Goal: Transaction & Acquisition: Download file/media

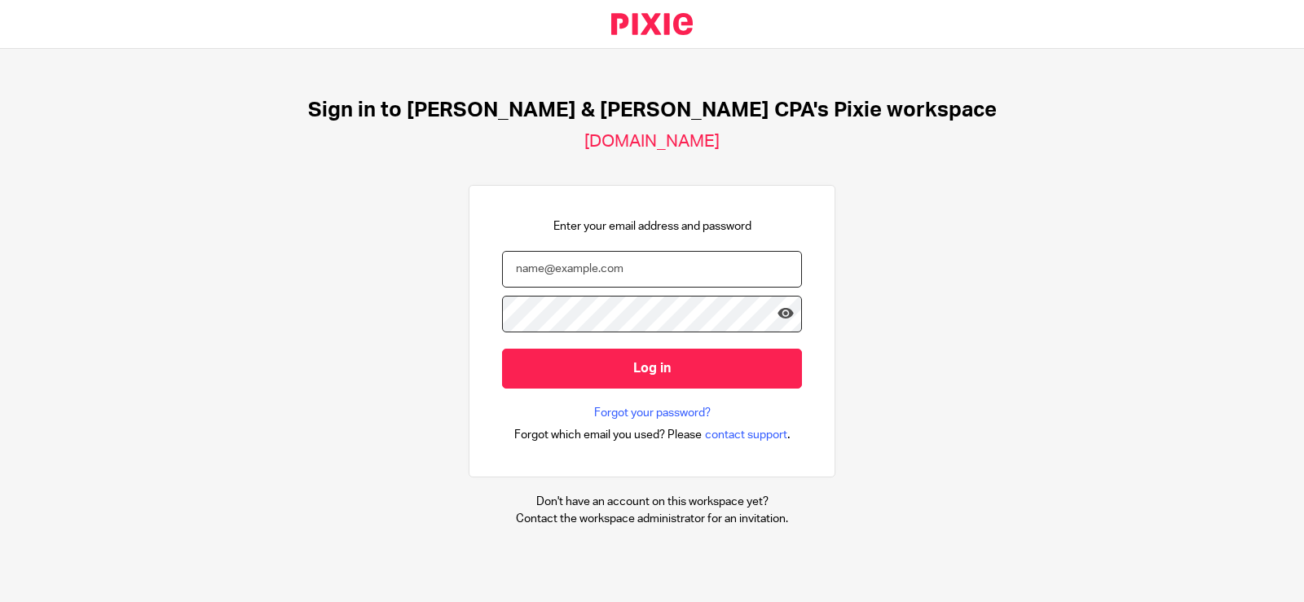
click at [623, 277] on input "email" at bounding box center [652, 269] width 300 height 37
type input "angela@johnscreekcpa.com"
click at [502, 349] on input "Log in" at bounding box center [652, 369] width 300 height 40
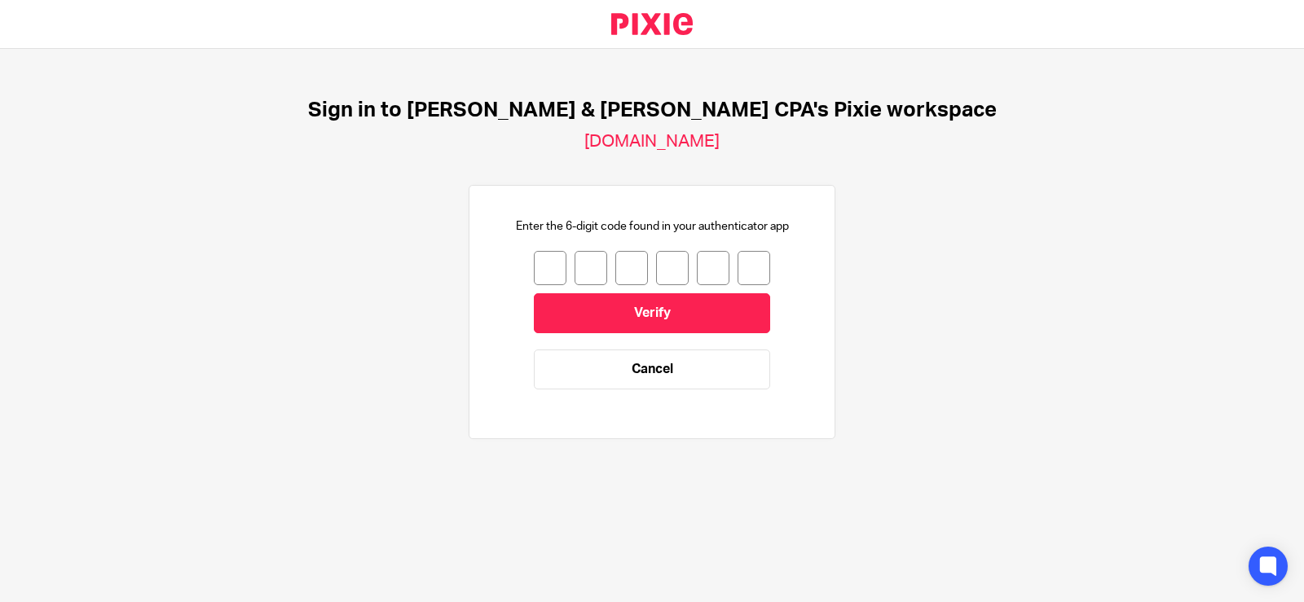
click at [534, 264] on input "number" at bounding box center [550, 268] width 33 height 34
type input "5"
type input "3"
type input "1"
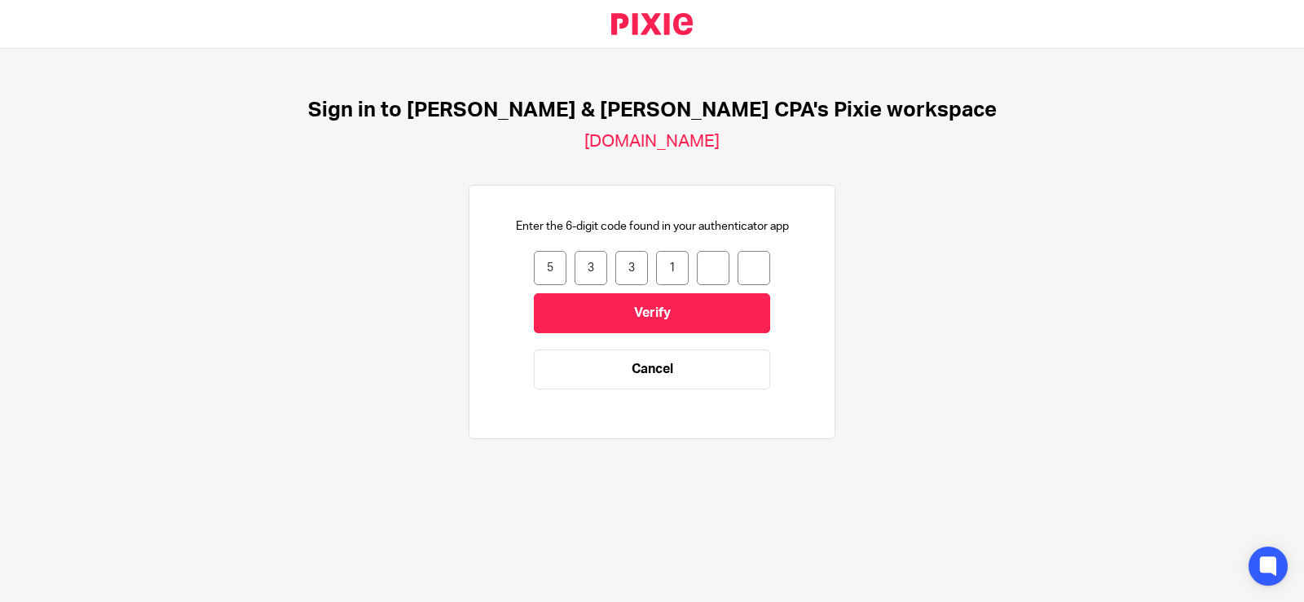
type input "3"
type input "4"
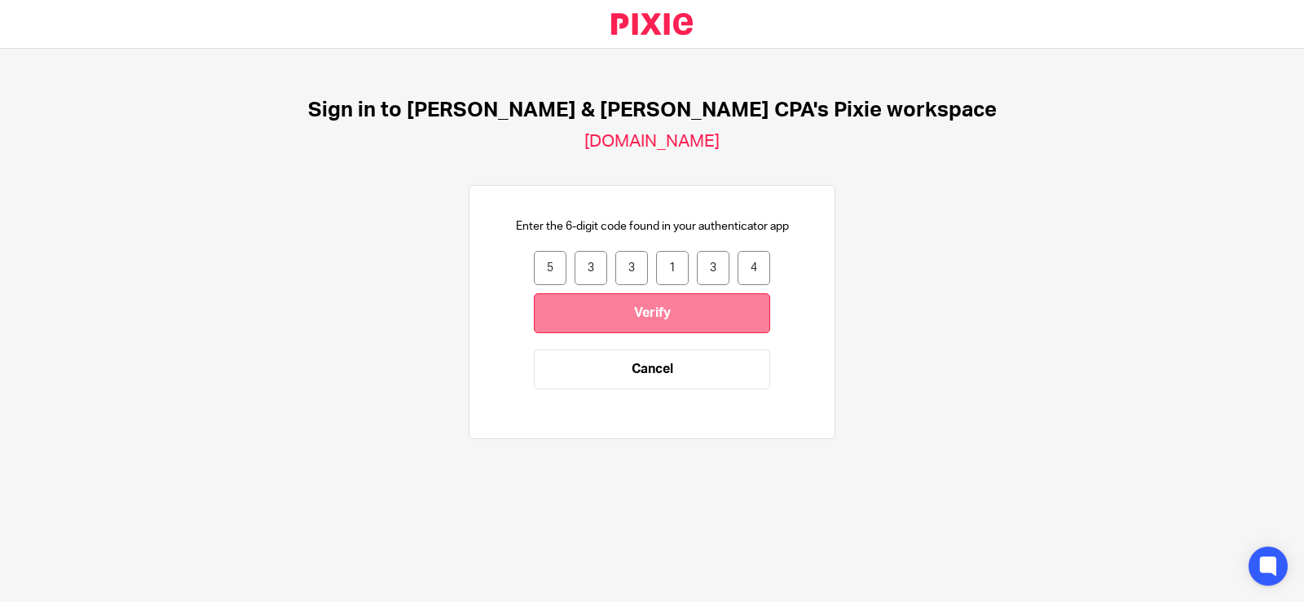
click at [665, 311] on input "Verify" at bounding box center [652, 313] width 236 height 40
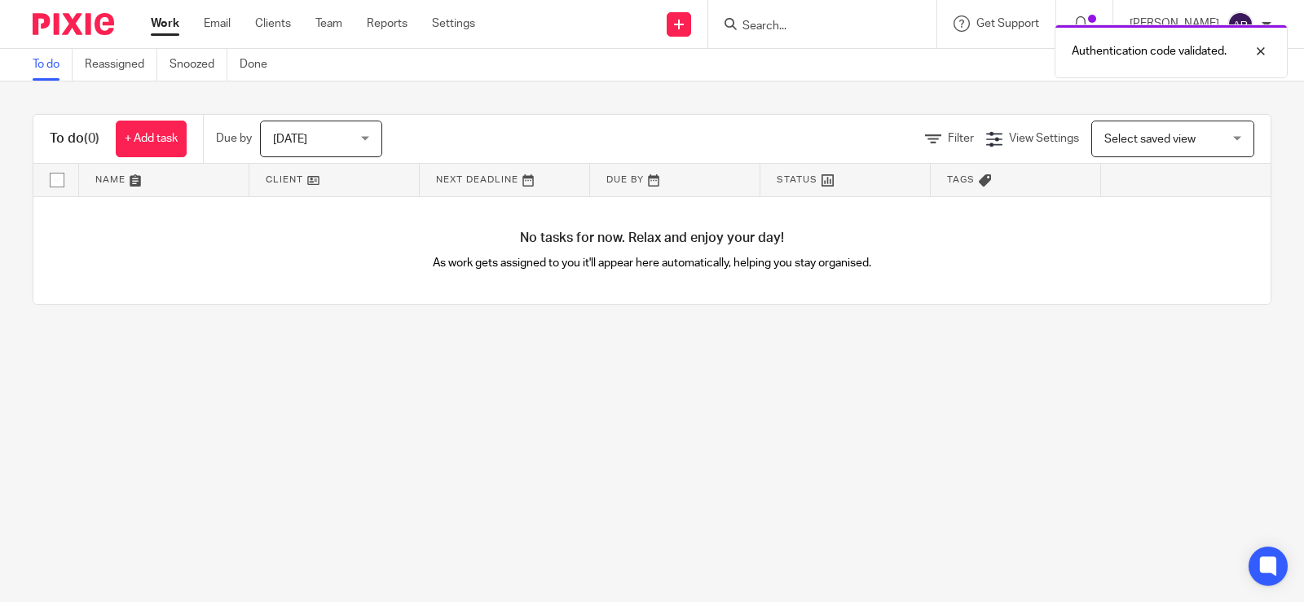
click at [768, 27] on div "Authentication code validated." at bounding box center [970, 47] width 636 height 62
click at [1267, 51] on div at bounding box center [1249, 52] width 44 height 20
click at [787, 24] on input "Search" at bounding box center [814, 27] width 147 height 15
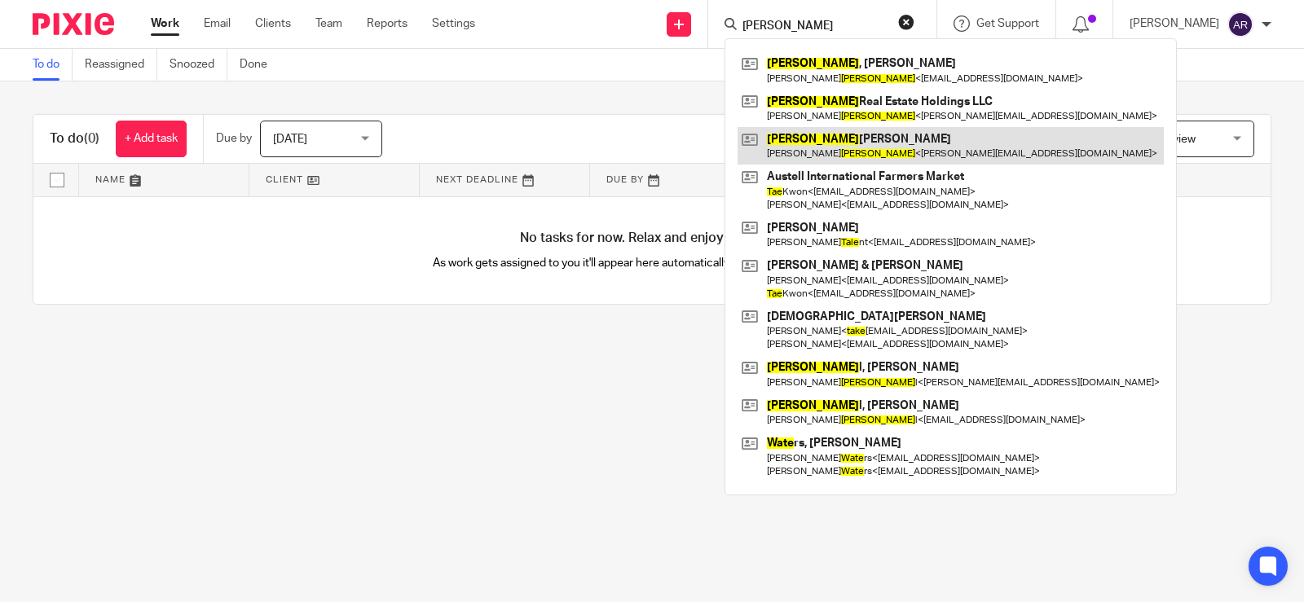
type input "tate"
click at [801, 145] on link at bounding box center [951, 145] width 426 height 37
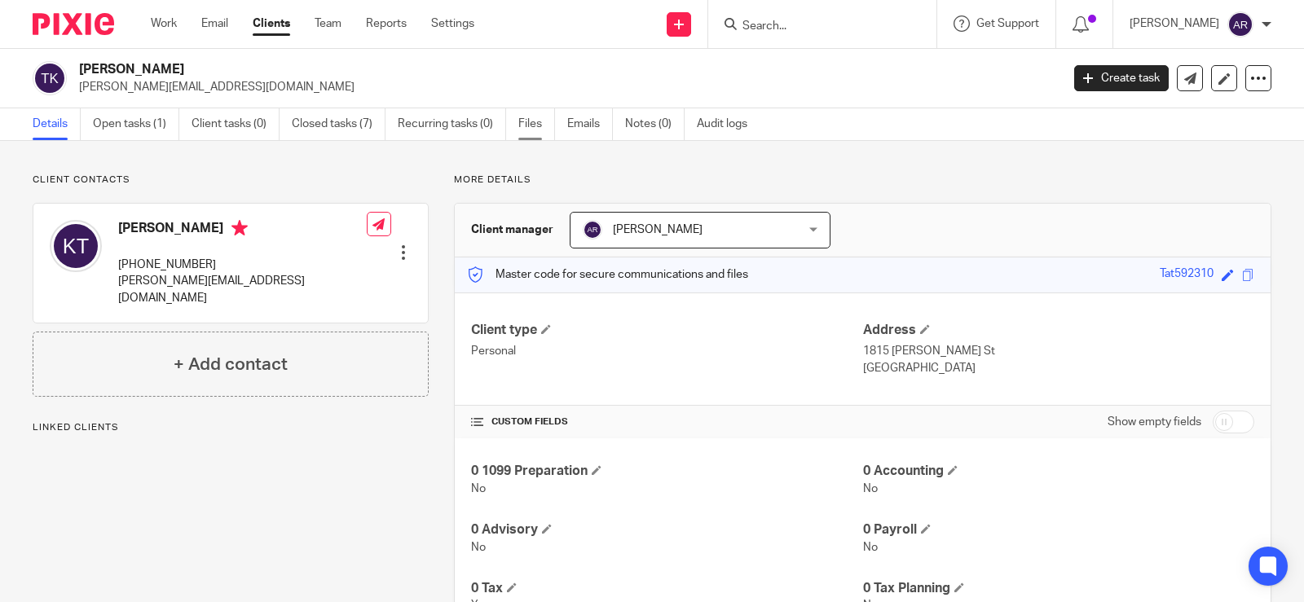
click at [525, 122] on link "Files" at bounding box center [536, 124] width 37 height 32
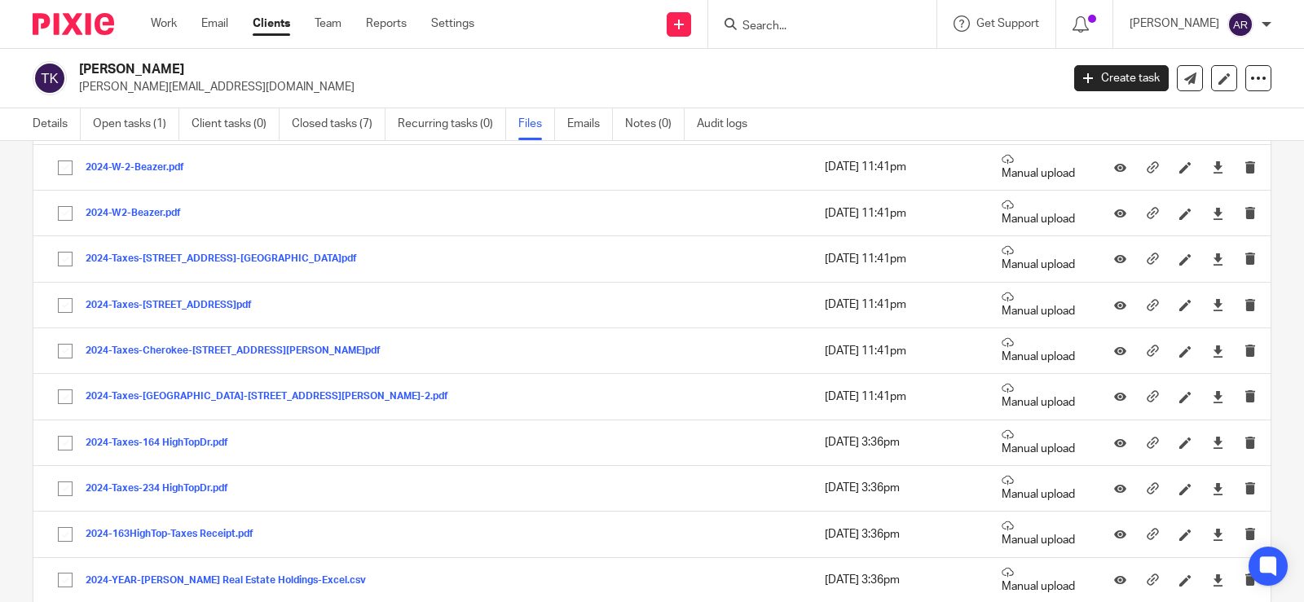
scroll to position [5787, 0]
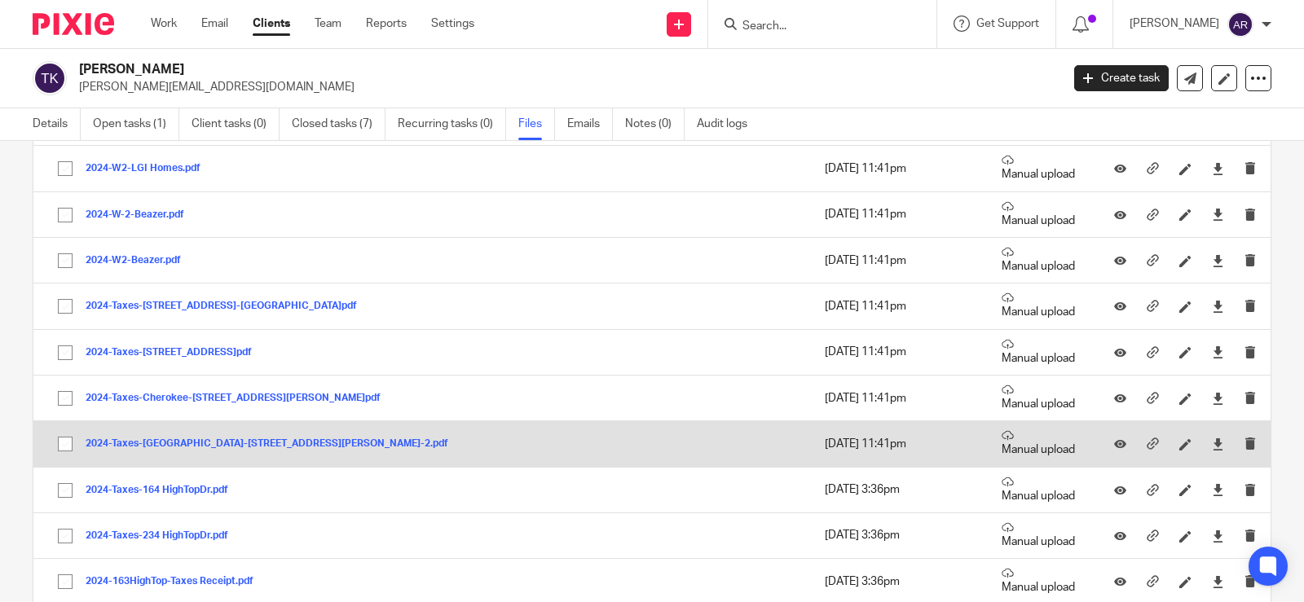
click at [60, 440] on input "checkbox" at bounding box center [65, 444] width 31 height 31
checkbox input "true"
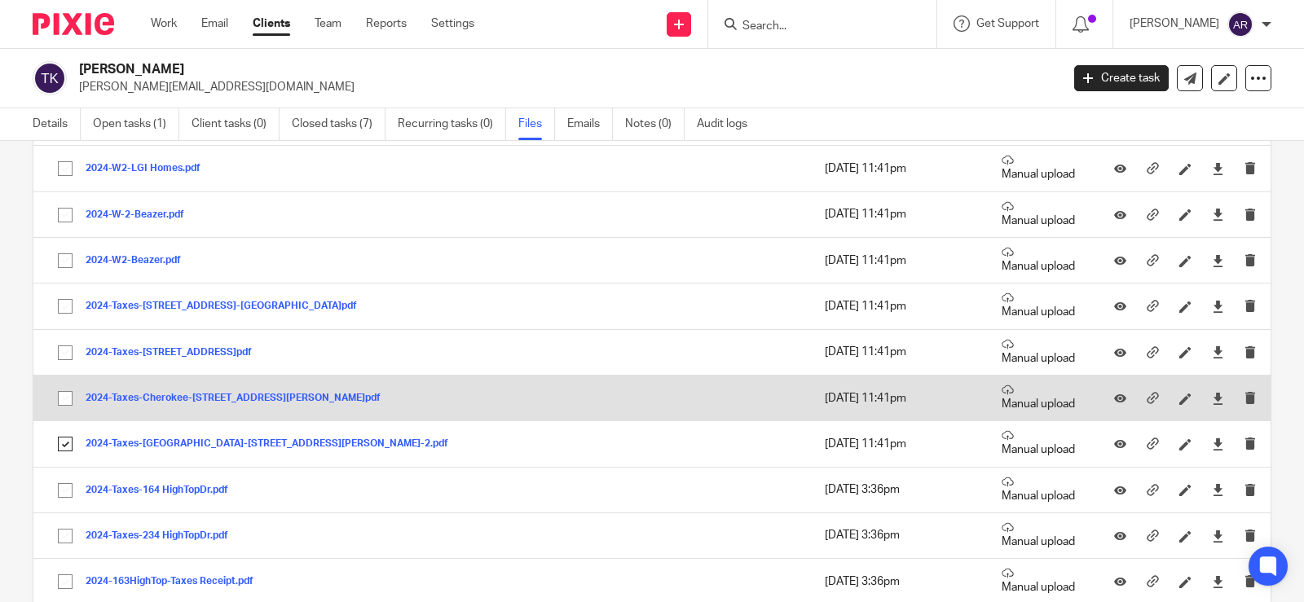
click at [62, 398] on input "checkbox" at bounding box center [65, 398] width 31 height 31
checkbox input "true"
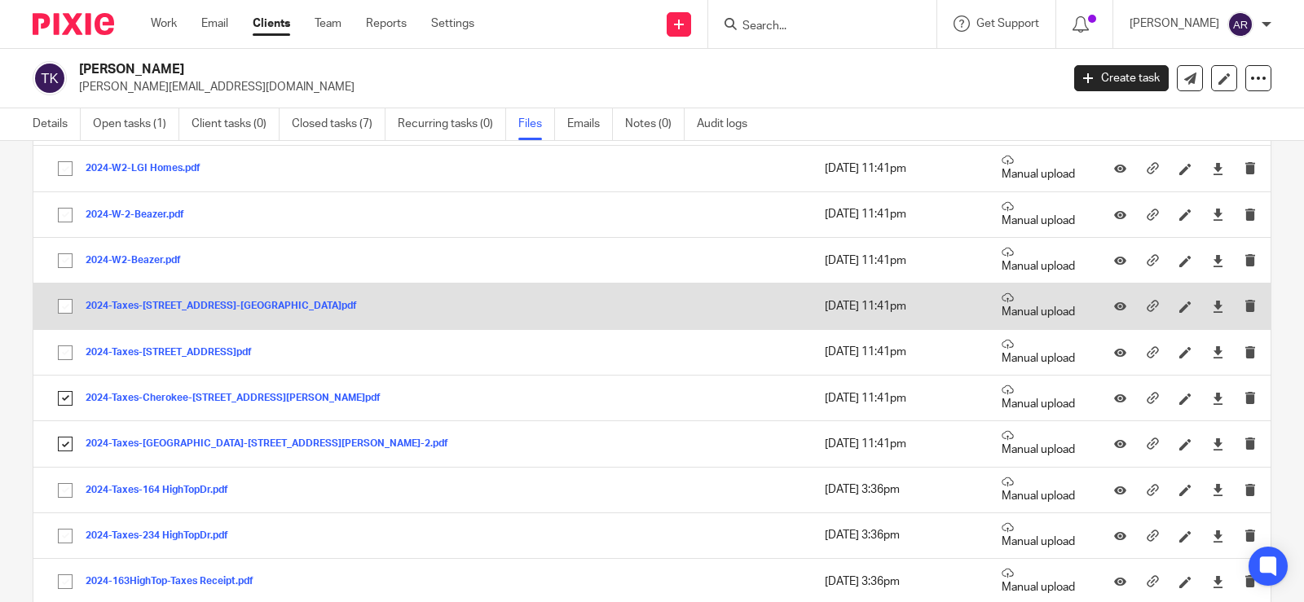
drag, startPoint x: 58, startPoint y: 347, endPoint x: 73, endPoint y: 300, distance: 49.7
click at [58, 346] on input "checkbox" at bounding box center [65, 352] width 31 height 31
checkbox input "true"
click at [64, 300] on input "checkbox" at bounding box center [65, 306] width 31 height 31
checkbox input "true"
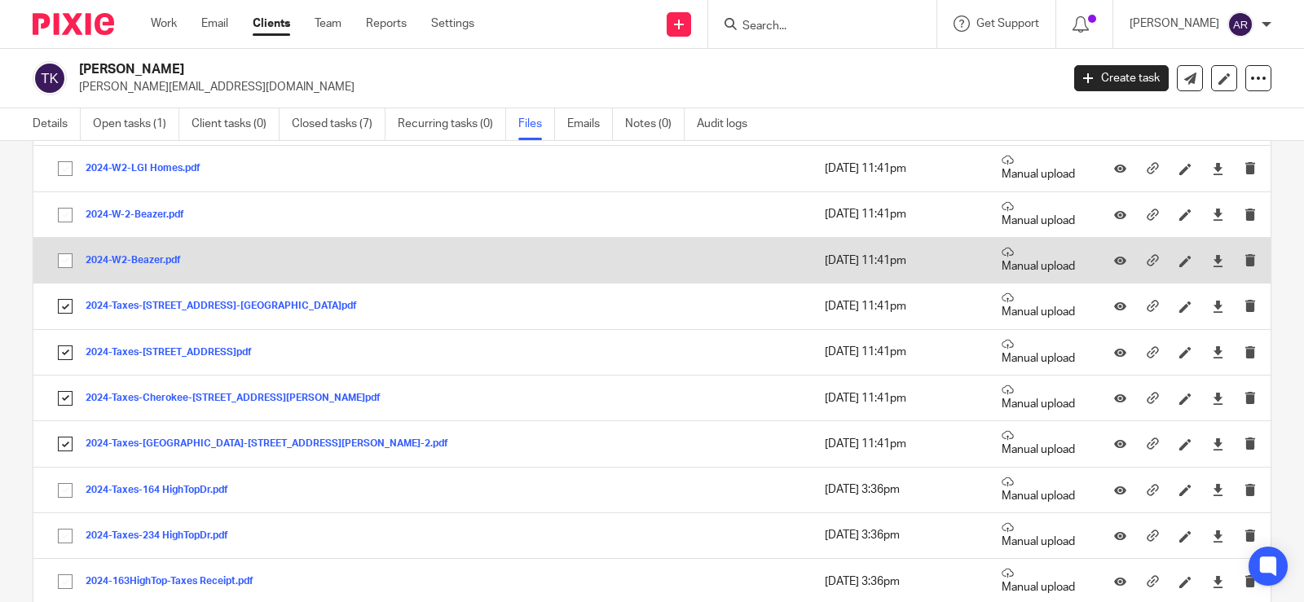
click at [67, 262] on input "checkbox" at bounding box center [65, 260] width 31 height 31
checkbox input "true"
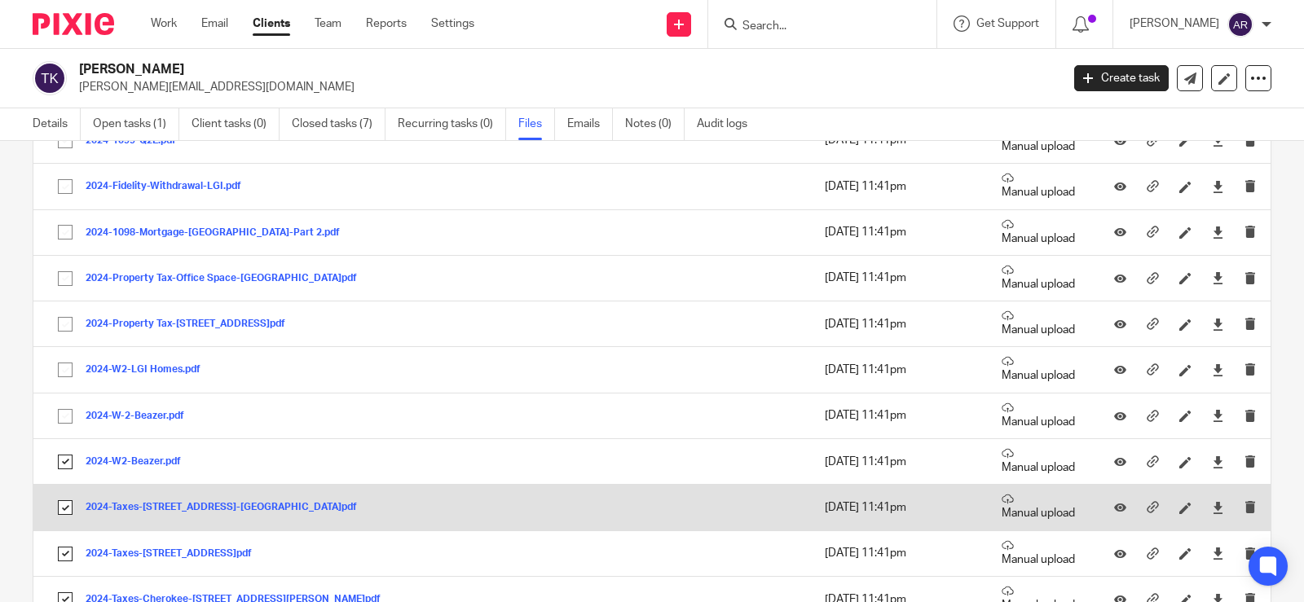
scroll to position [5543, 0]
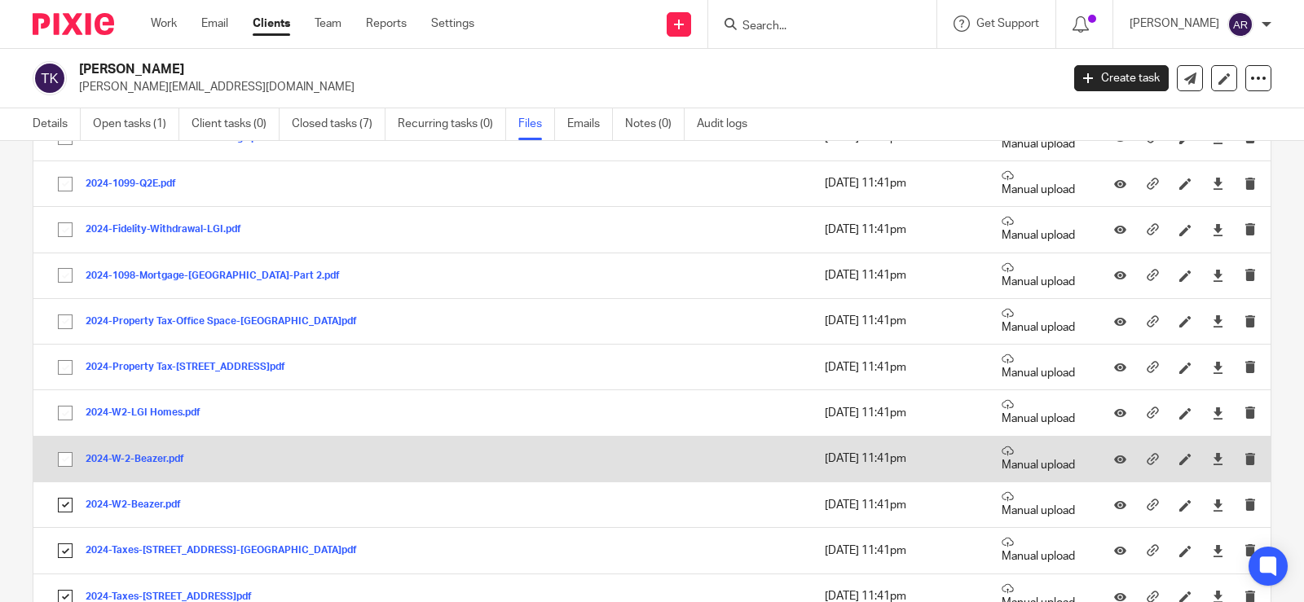
click at [64, 457] on input "checkbox" at bounding box center [65, 459] width 31 height 31
checkbox input "true"
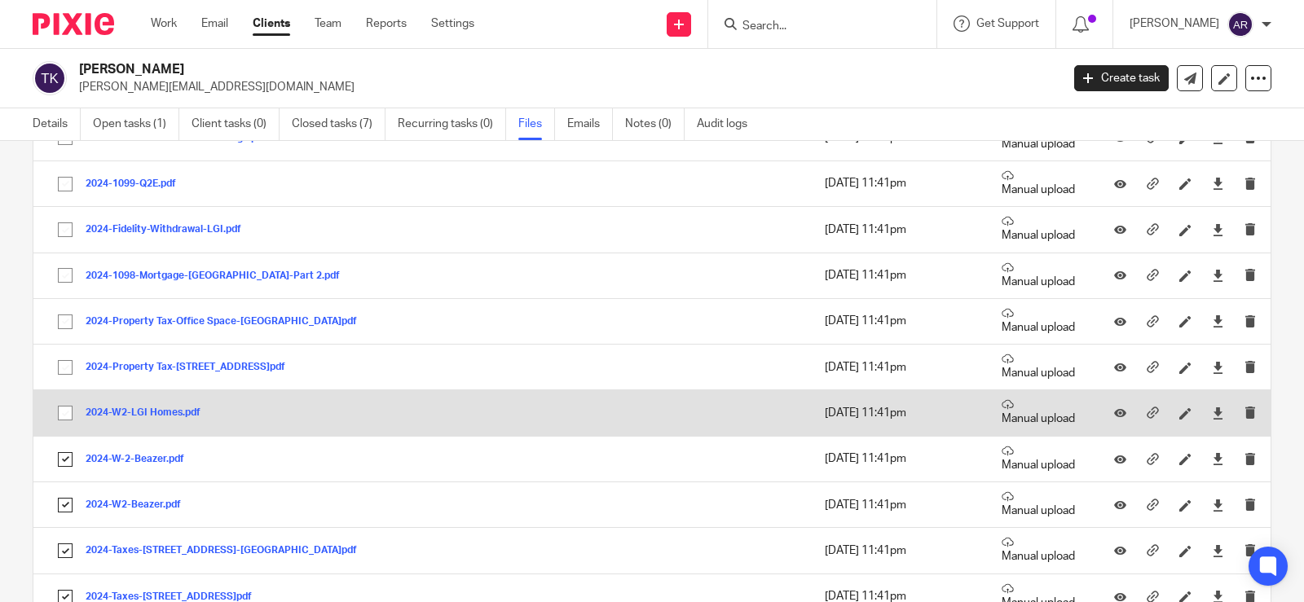
click at [57, 405] on input "checkbox" at bounding box center [65, 413] width 31 height 31
checkbox input "true"
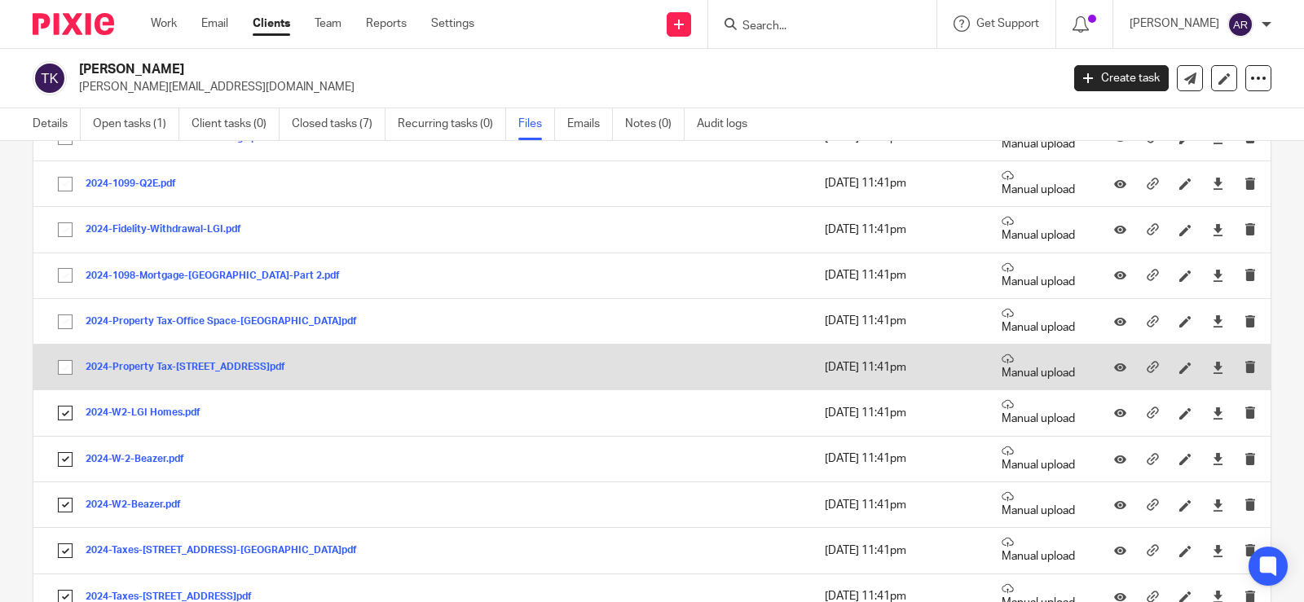
click at [56, 360] on input "checkbox" at bounding box center [65, 367] width 31 height 31
checkbox input "true"
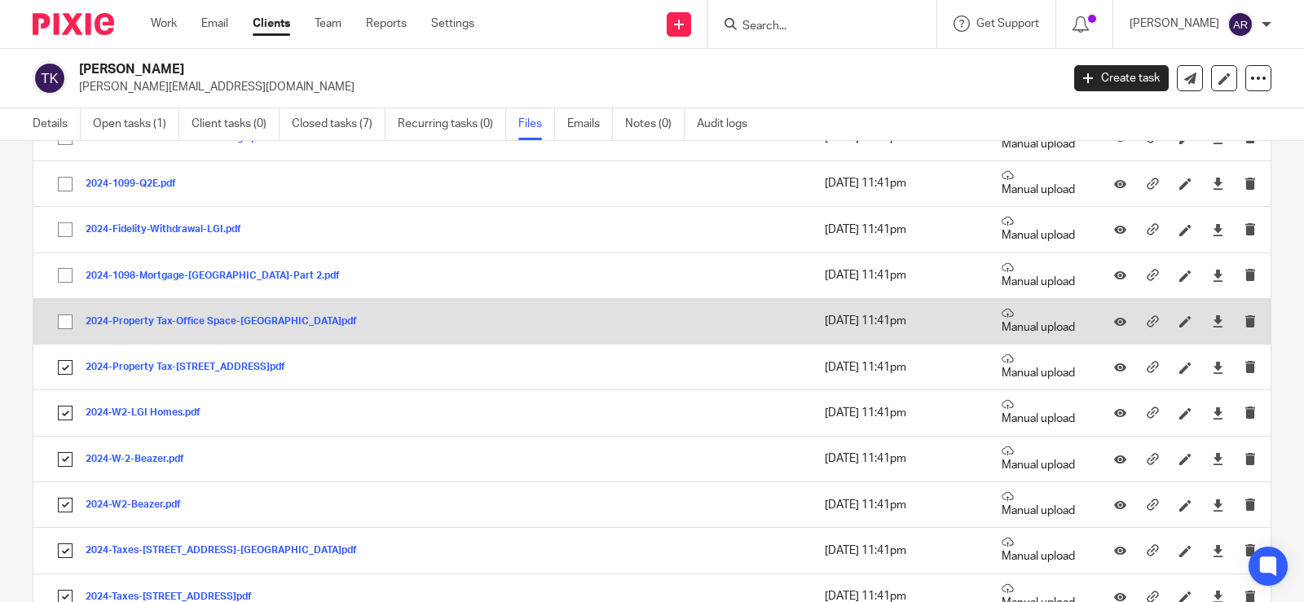
click at [68, 316] on input "checkbox" at bounding box center [65, 321] width 31 height 31
checkbox input "true"
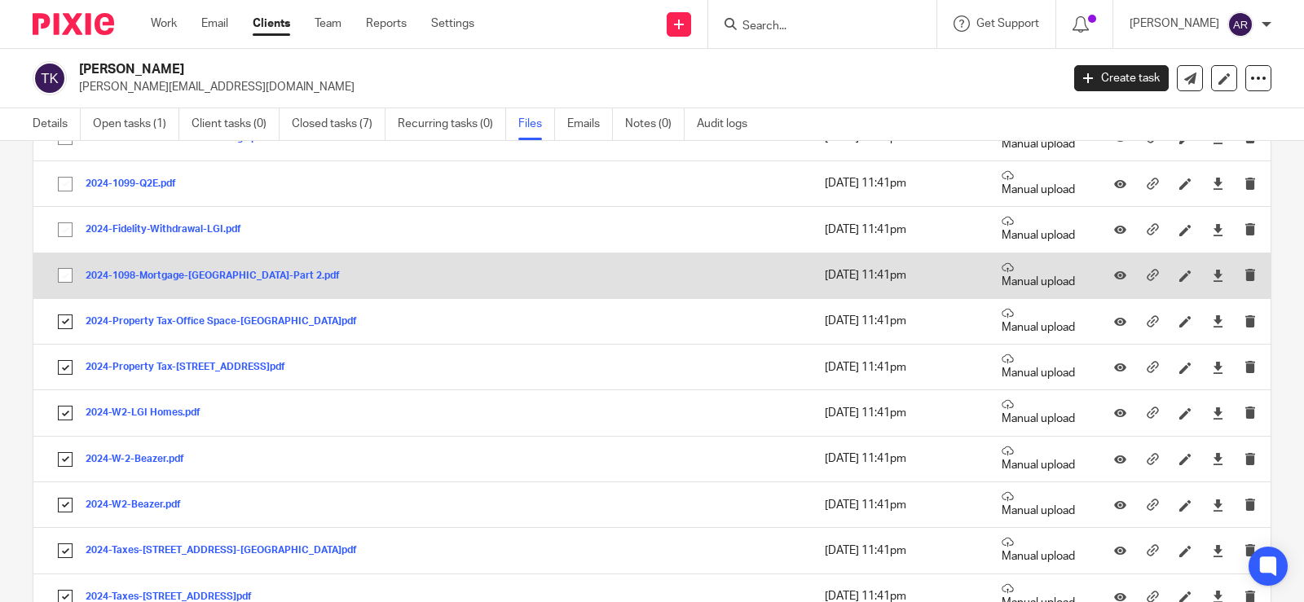
click at [67, 270] on input "checkbox" at bounding box center [65, 275] width 31 height 31
checkbox input "true"
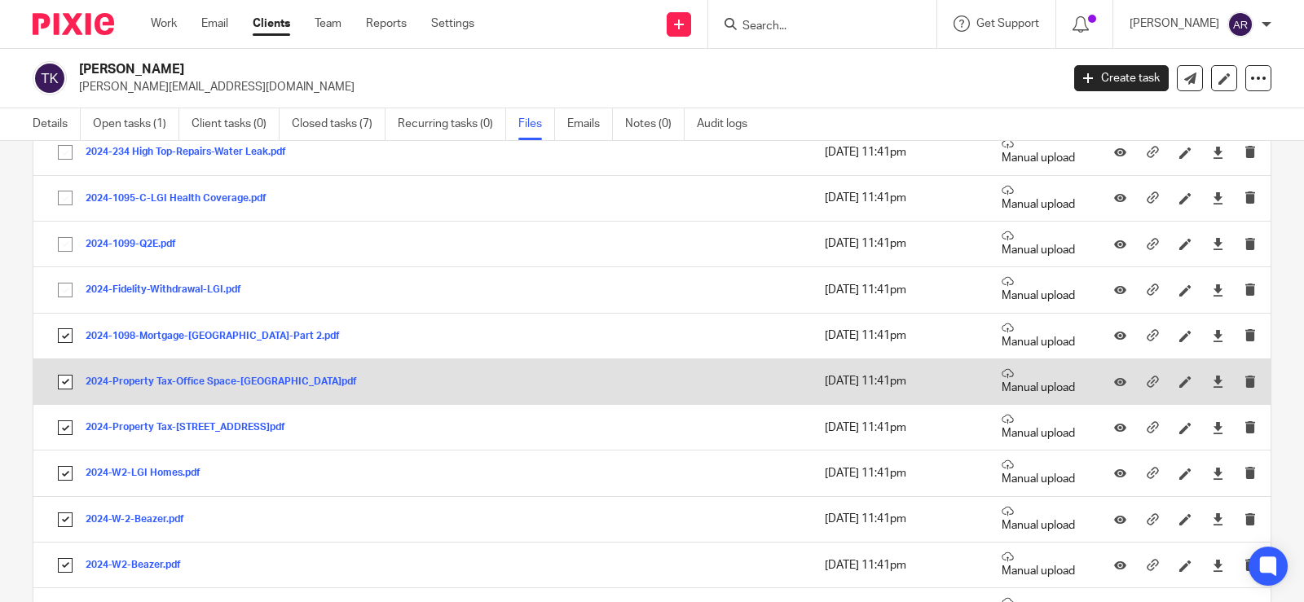
scroll to position [5380, 0]
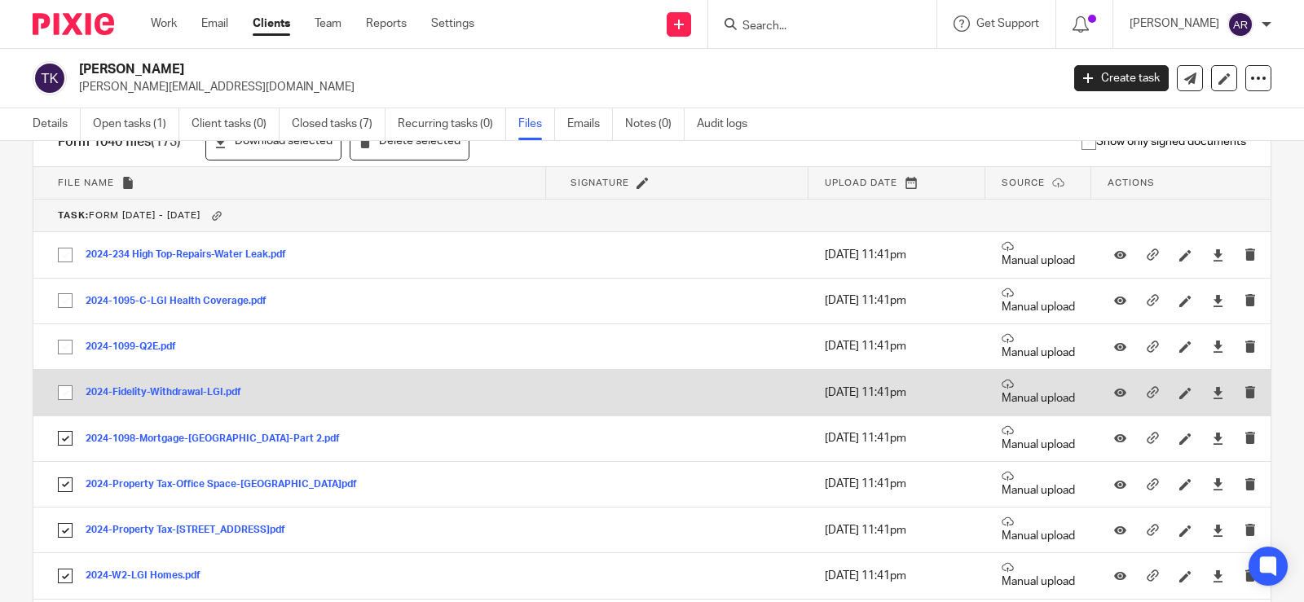
click at [65, 393] on input "checkbox" at bounding box center [65, 392] width 31 height 31
checkbox input "true"
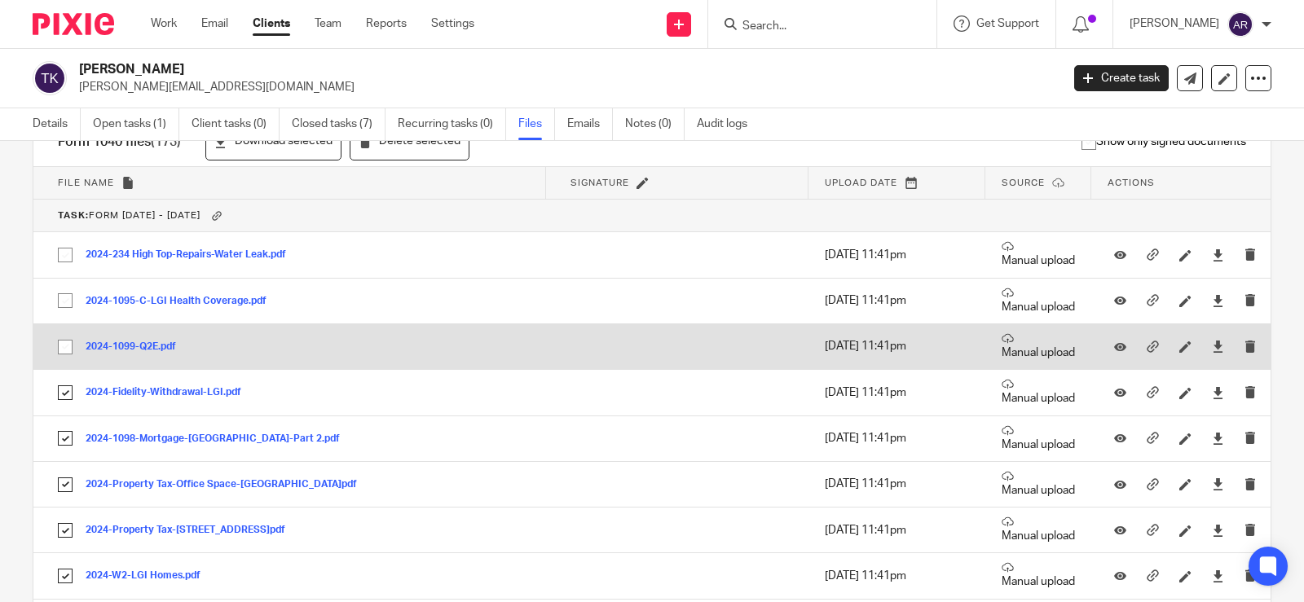
click at [66, 347] on input "checkbox" at bounding box center [65, 347] width 31 height 31
checkbox input "true"
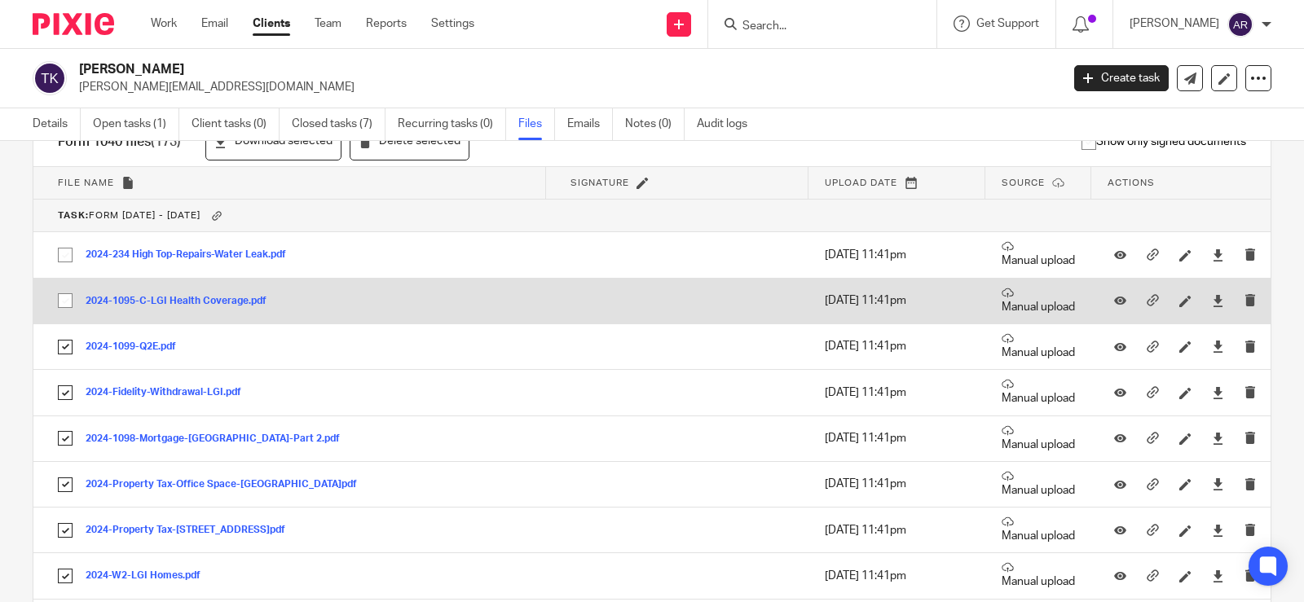
click at [60, 299] on input "checkbox" at bounding box center [65, 300] width 31 height 31
checkbox input "true"
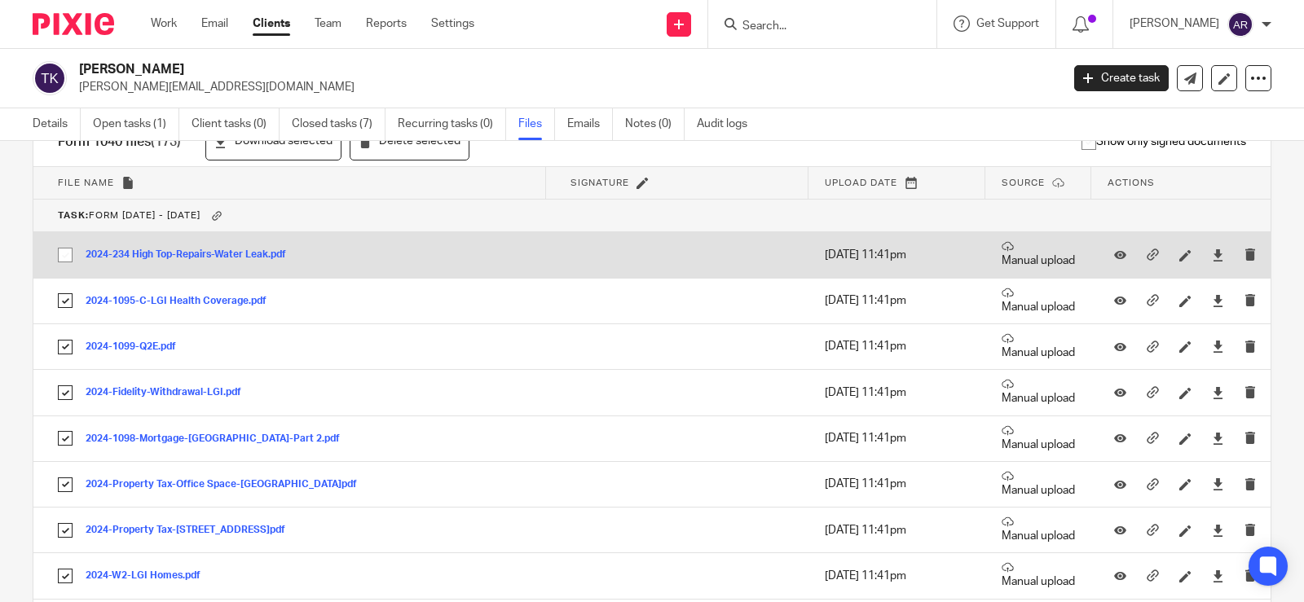
click at [64, 254] on input "checkbox" at bounding box center [65, 255] width 31 height 31
checkbox input "true"
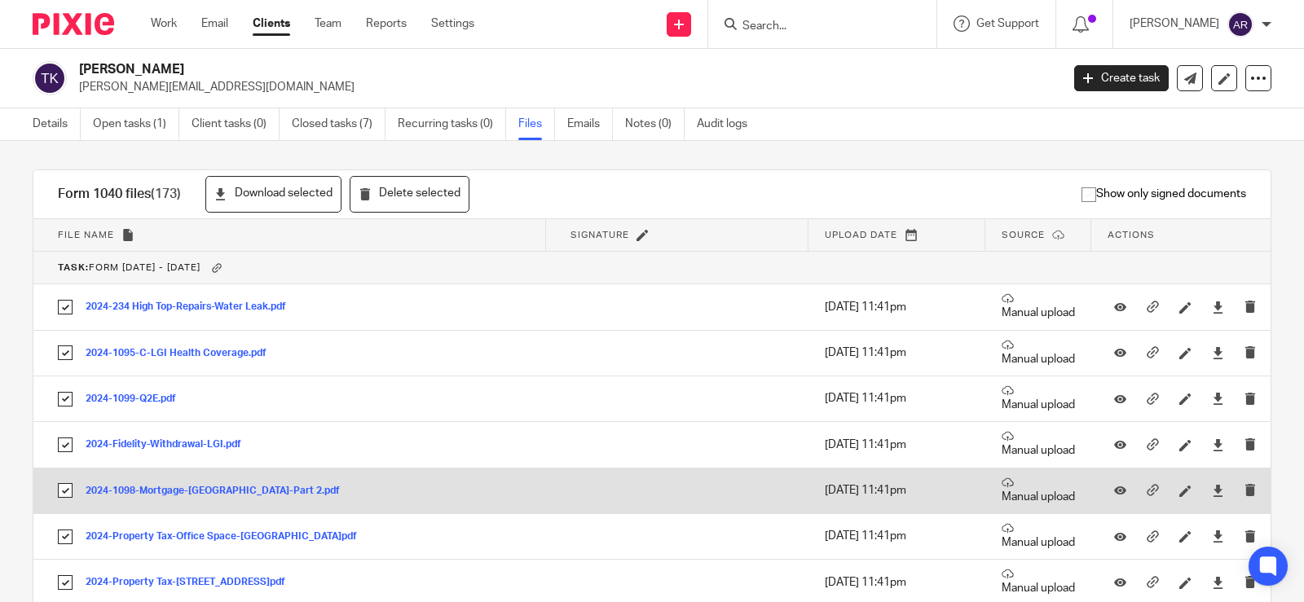
scroll to position [5298, 0]
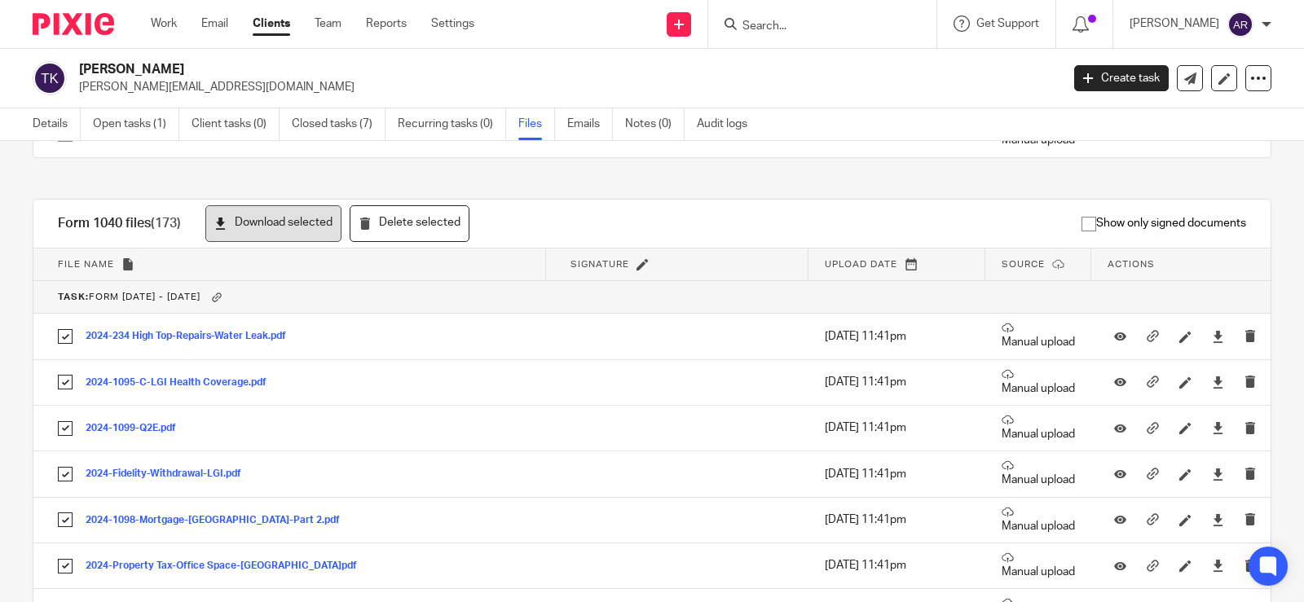
click at [304, 230] on button "Download selected" at bounding box center [273, 223] width 136 height 37
